Goal: Information Seeking & Learning: Learn about a topic

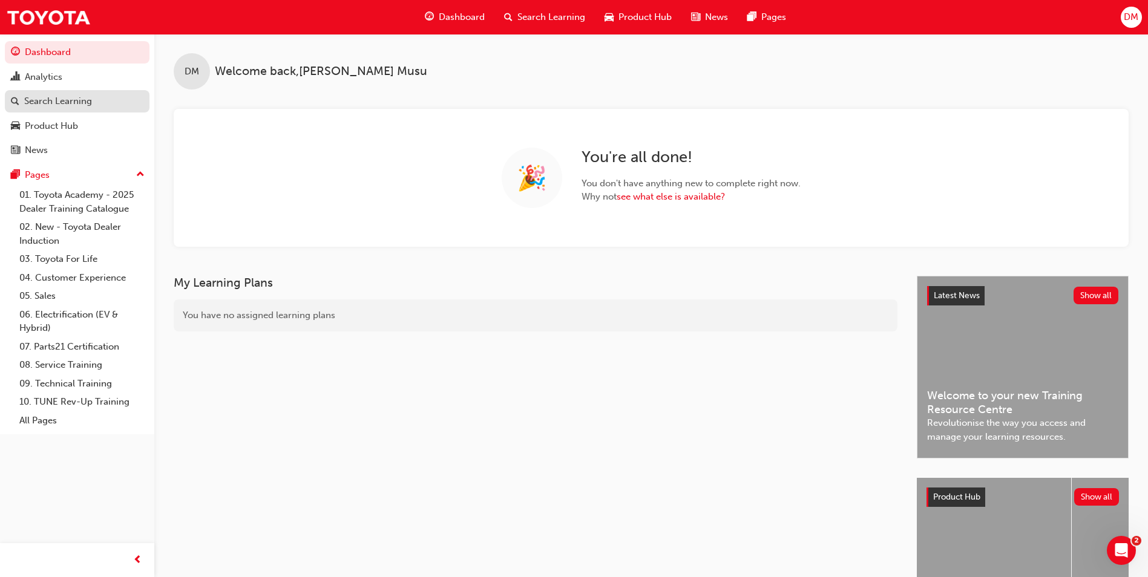
click at [62, 95] on div "Search Learning" at bounding box center [58, 101] width 68 height 14
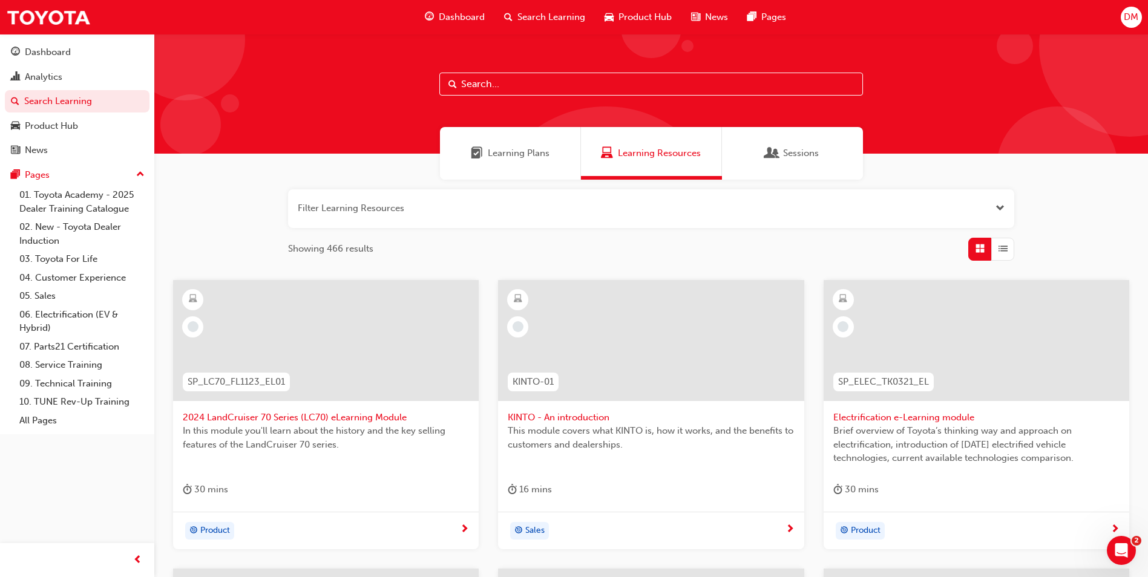
click at [383, 206] on button "button" at bounding box center [651, 208] width 726 height 39
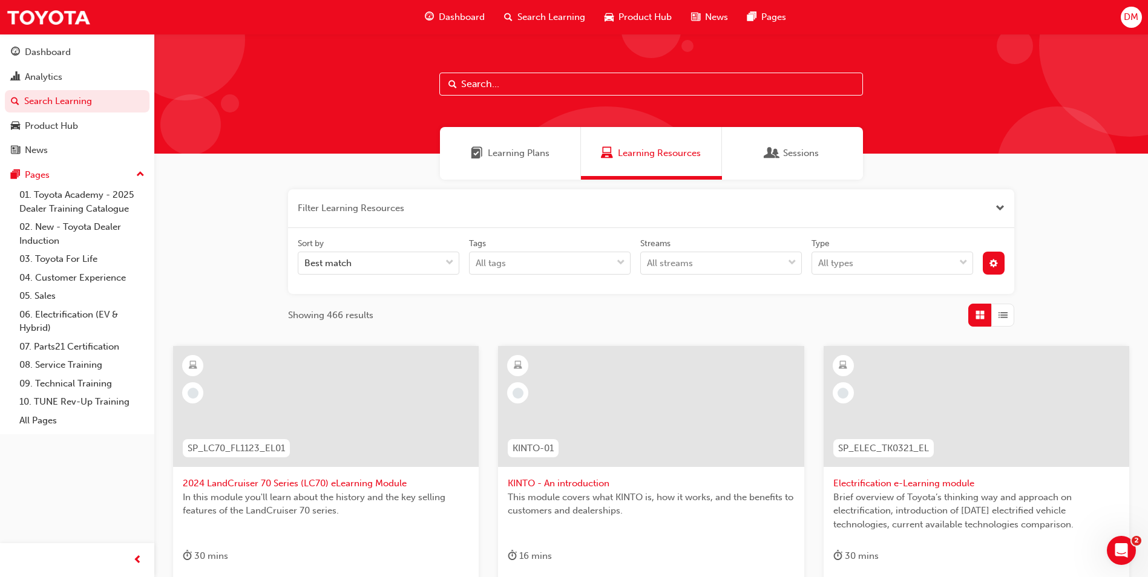
click at [346, 215] on button "button" at bounding box center [651, 208] width 726 height 39
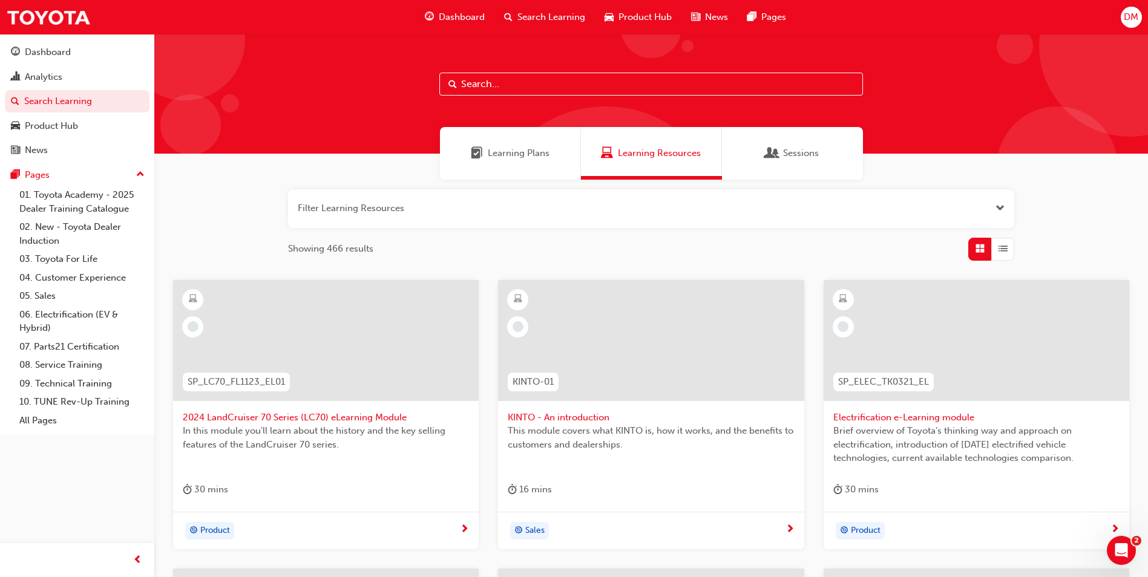
click at [344, 209] on button "button" at bounding box center [651, 208] width 726 height 39
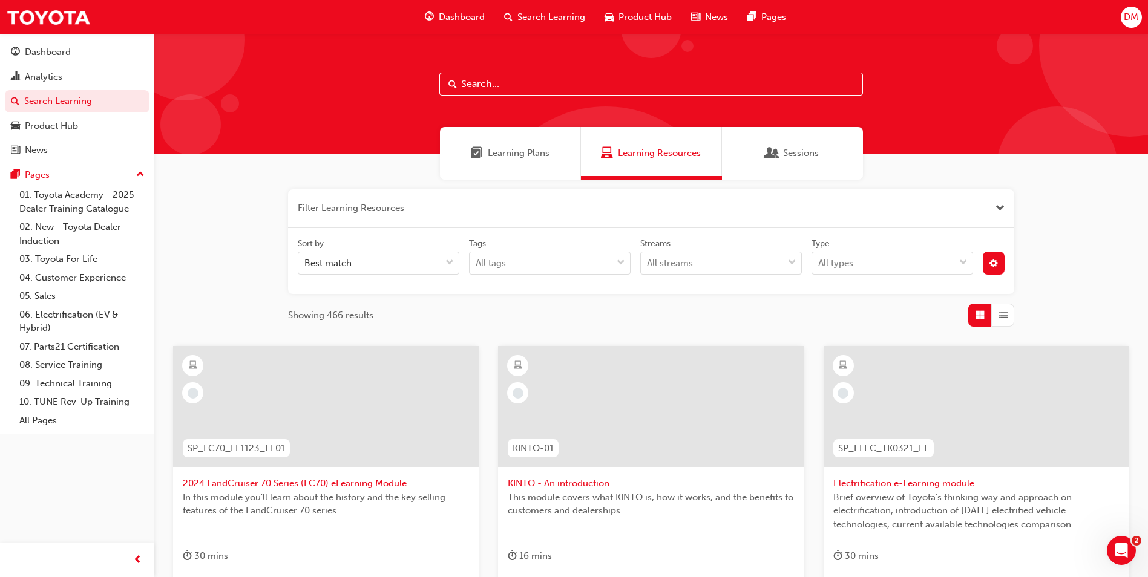
click at [405, 211] on button "button" at bounding box center [651, 208] width 726 height 39
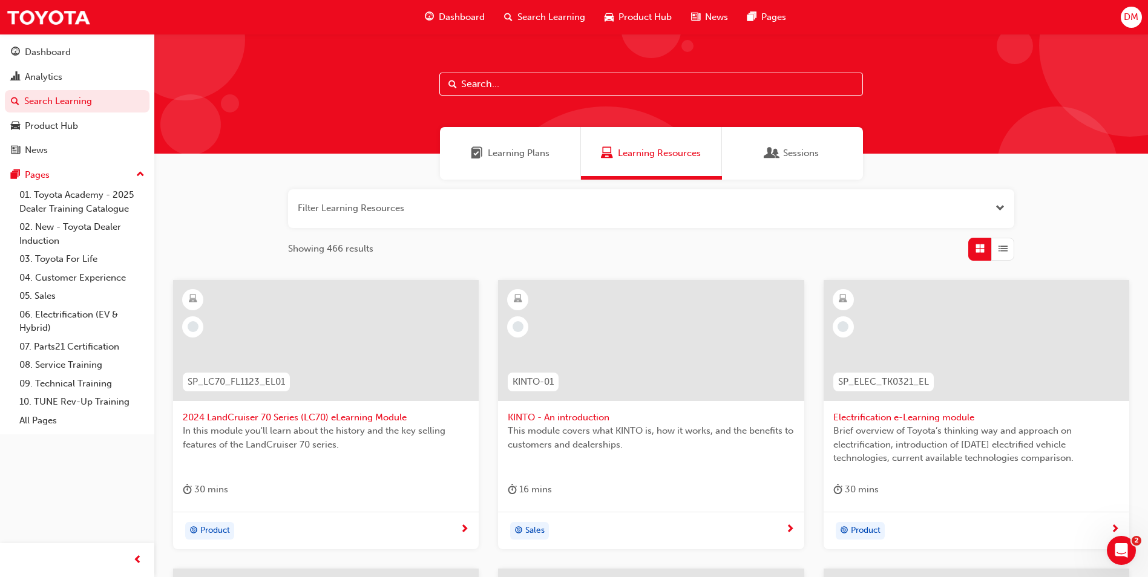
click at [405, 211] on button "button" at bounding box center [651, 208] width 726 height 39
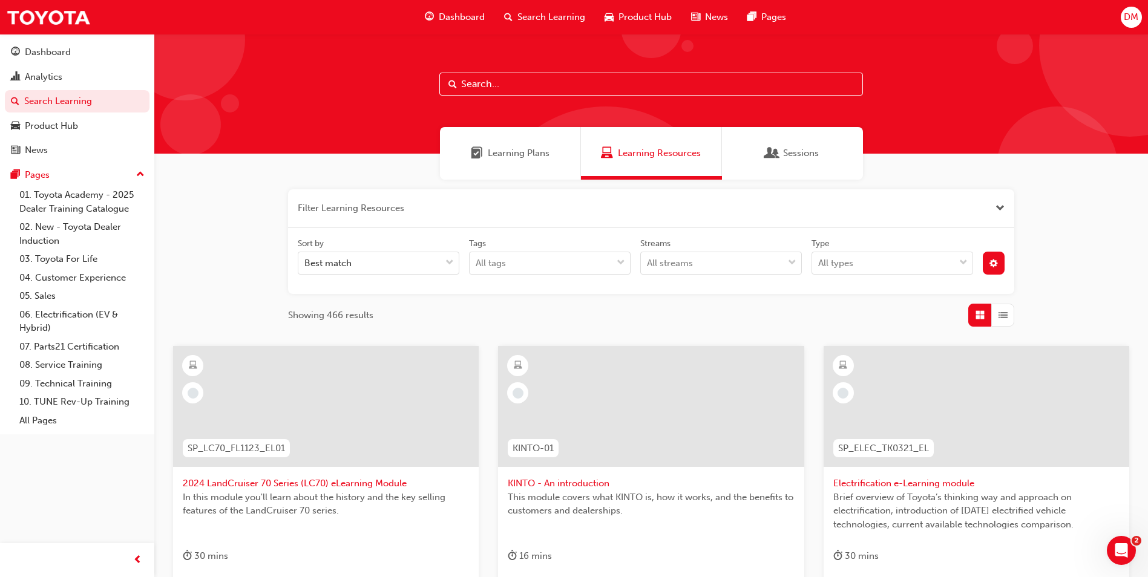
click at [534, 90] on input "text" at bounding box center [651, 84] width 424 height 23
paste input "Process Flow in the Parts Department (eLearning)"
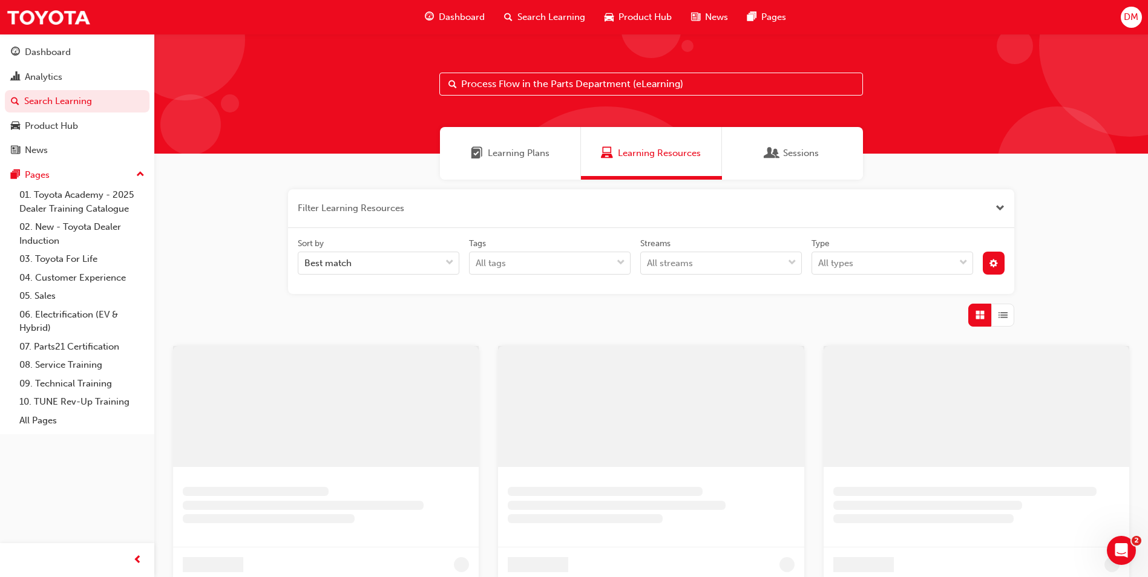
type input "Process Flow in the Parts Department (eLearning)"
click at [676, 314] on div at bounding box center [656, 315] width 726 height 23
click at [703, 85] on input "Process Flow in the Parts Department (eLearning)" at bounding box center [656, 84] width 424 height 23
click at [772, 151] on span "Sessions" at bounding box center [776, 153] width 12 height 14
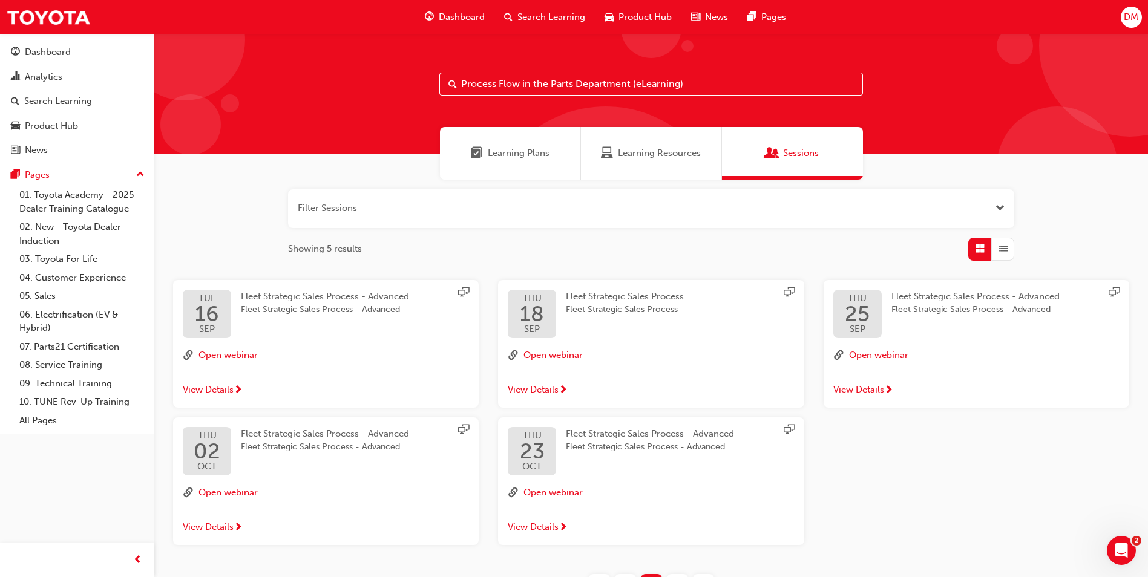
click at [714, 89] on input "Process Flow in the Parts Department (eLearning)" at bounding box center [651, 84] width 424 height 23
